Goal: Navigation & Orientation: Find specific page/section

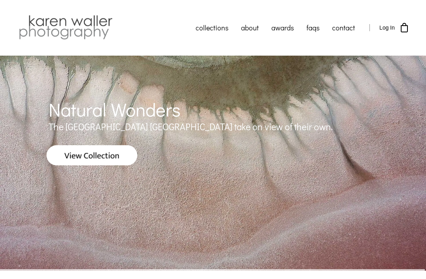
click at [209, 144] on link "nature" at bounding box center [228, 153] width 79 height 19
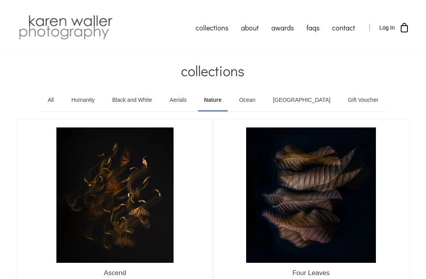
click at [234, 87] on link "black and white" at bounding box center [228, 96] width 79 height 19
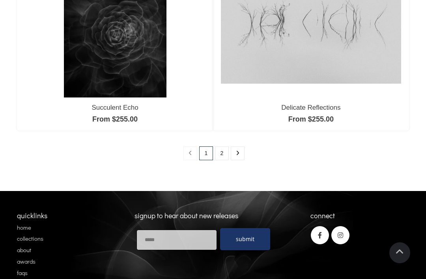
scroll to position [696, 0]
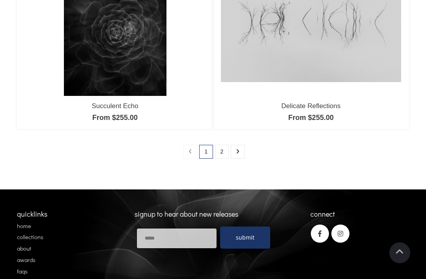
click at [237, 153] on icon at bounding box center [238, 152] width 4 height 6
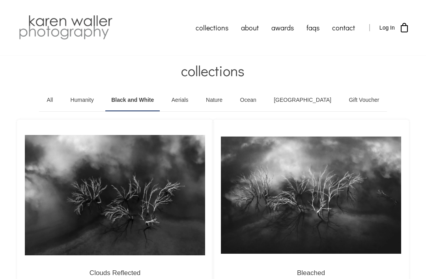
click at [61, 32] on img at bounding box center [65, 28] width 97 height 28
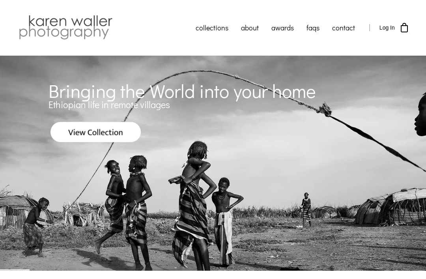
click at [225, 68] on link "salt lakes" at bounding box center [228, 77] width 79 height 19
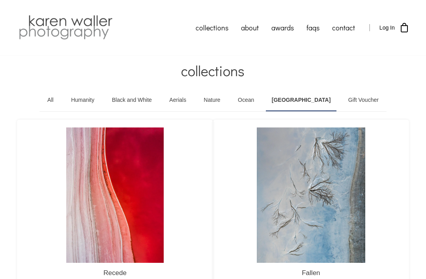
click at [192, 101] on link "Aerials" at bounding box center [177, 100] width 29 height 22
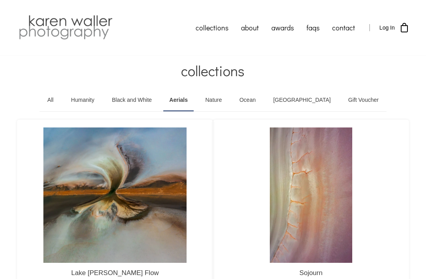
click at [283, 30] on link "awards" at bounding box center [282, 28] width 35 height 20
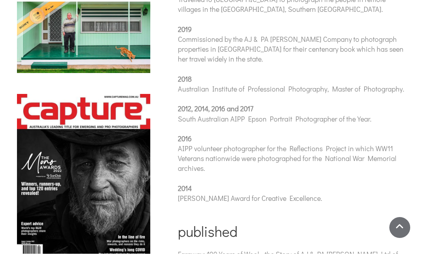
scroll to position [265, 0]
